Goal: Obtain resource: Download file/media

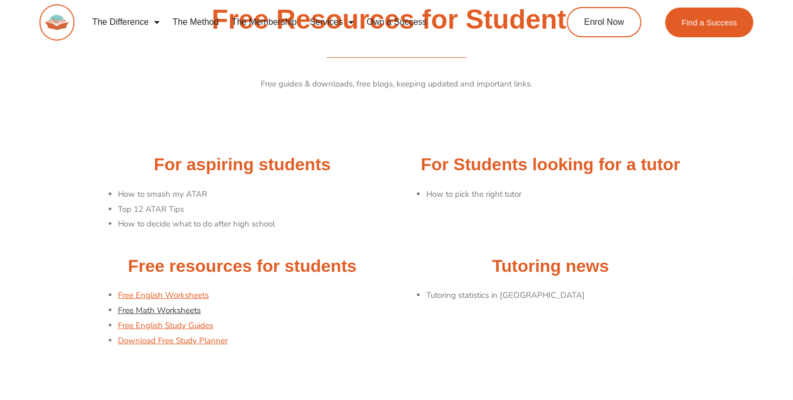
click at [148, 309] on link "Free Math Worksheets" at bounding box center [159, 310] width 83 height 11
click at [192, 326] on link "Free English Study Guides" at bounding box center [165, 325] width 95 height 11
click at [192, 308] on link "Free Math Worksheets" at bounding box center [159, 310] width 83 height 11
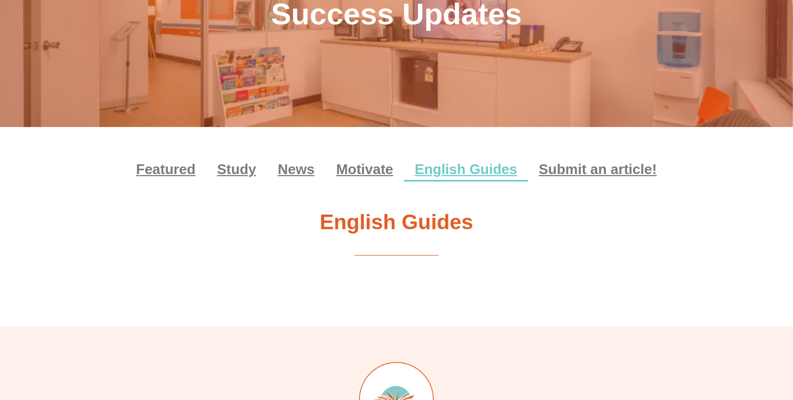
scroll to position [54, 0]
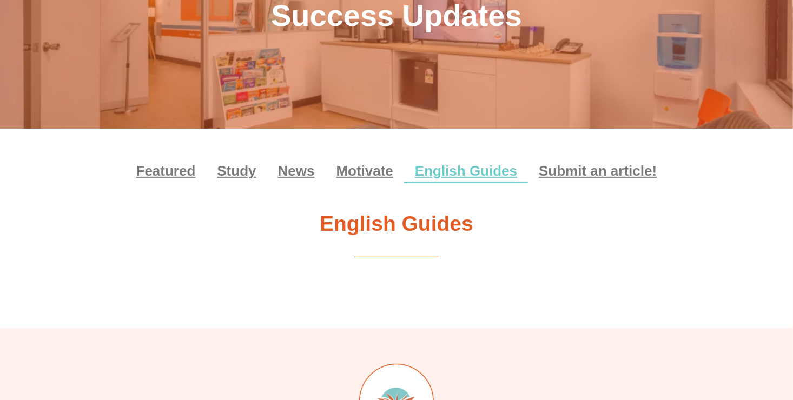
click at [408, 229] on h2 "English Guides" at bounding box center [396, 224] width 605 height 28
click at [456, 173] on link "English Guides" at bounding box center [466, 170] width 124 height 25
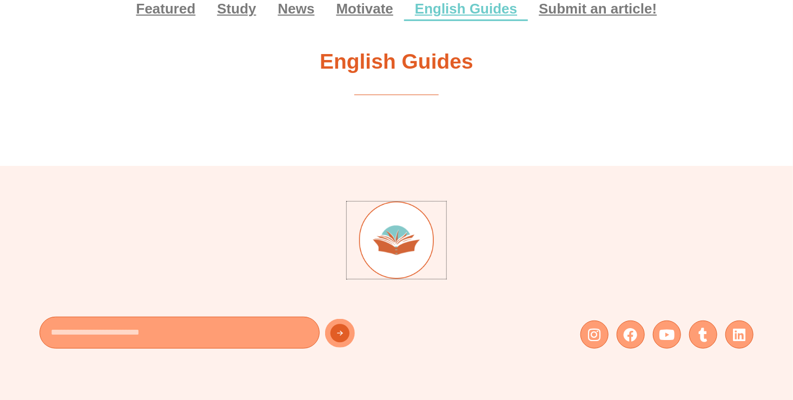
click at [386, 255] on img at bounding box center [396, 240] width 75 height 77
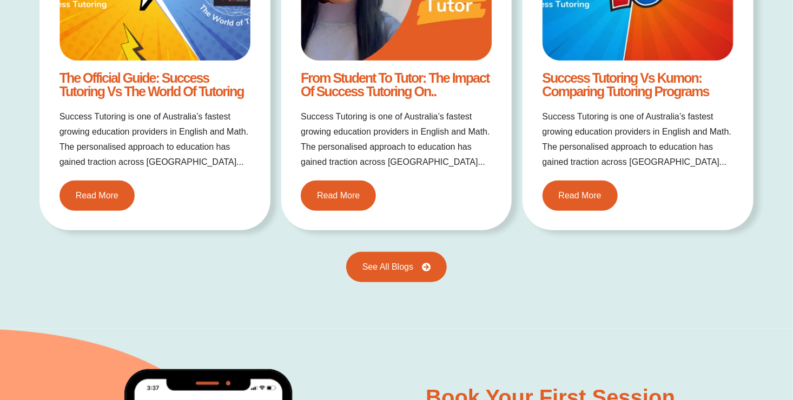
scroll to position [2270, 0]
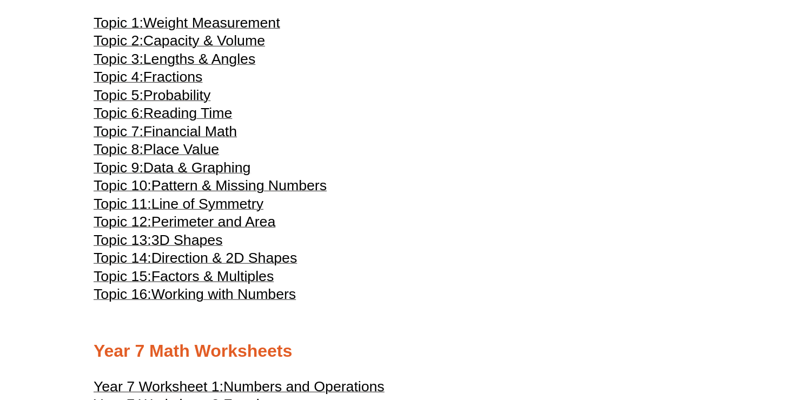
scroll to position [2270, 0]
